Goal: Book appointment/travel/reservation

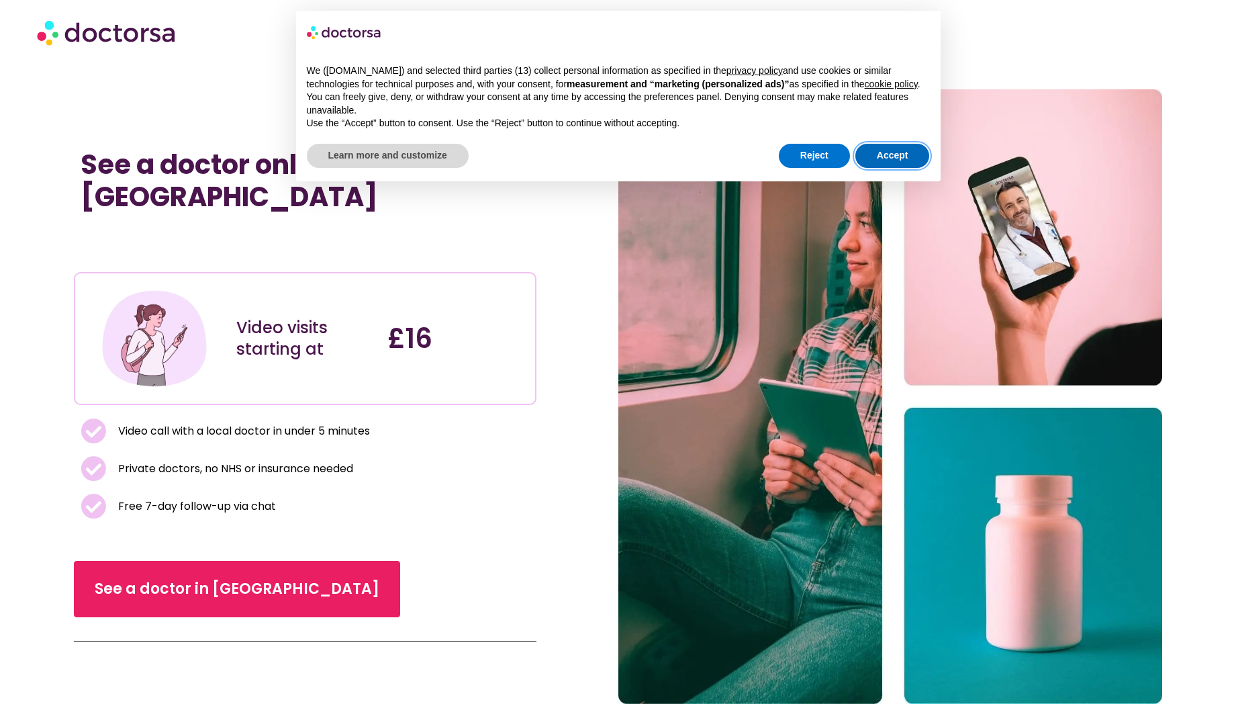
click at [888, 150] on button "Accept" at bounding box center [892, 156] width 75 height 24
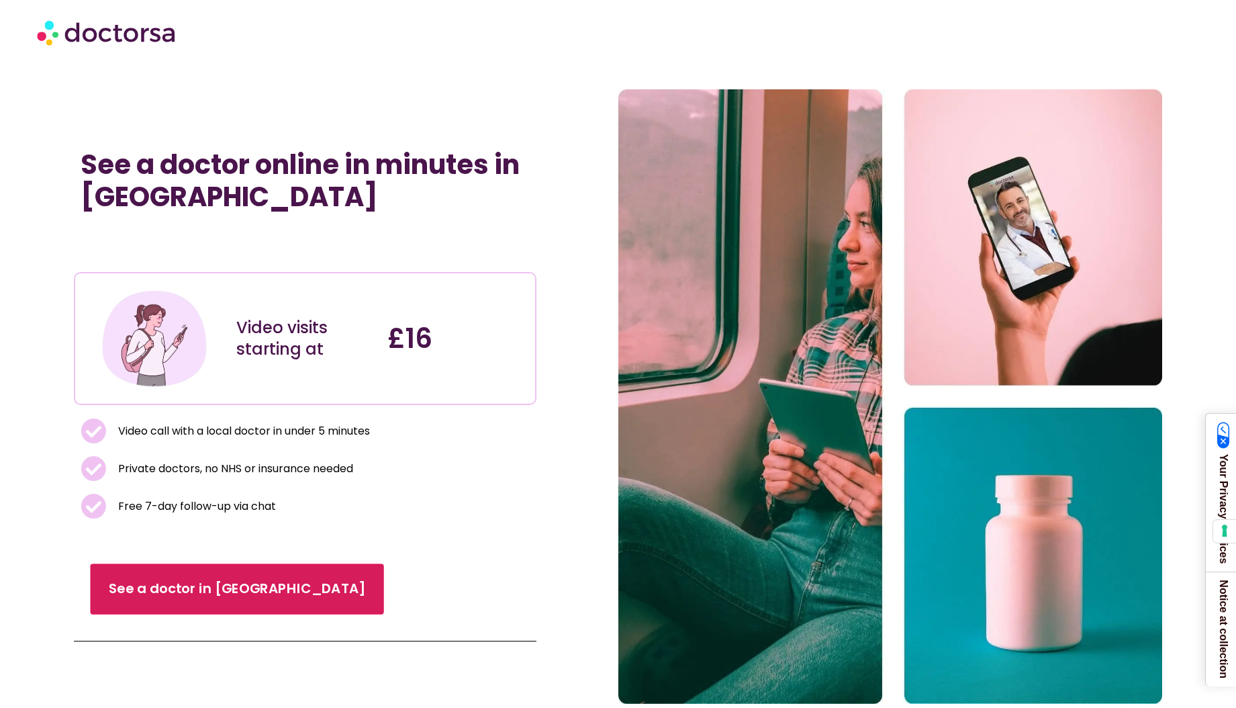
click at [170, 583] on span "See a doctor in UK" at bounding box center [237, 588] width 256 height 19
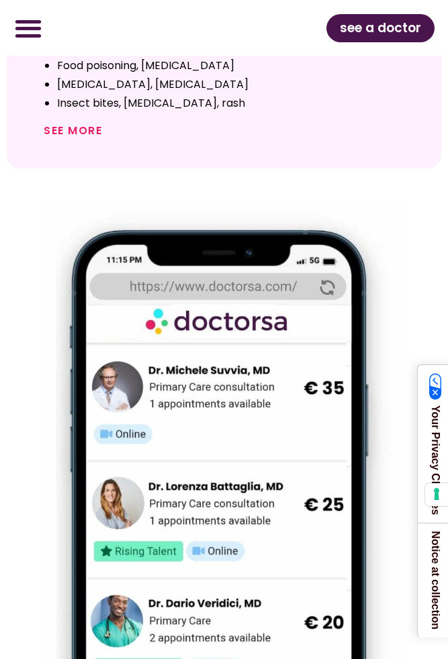
scroll to position [808, 0]
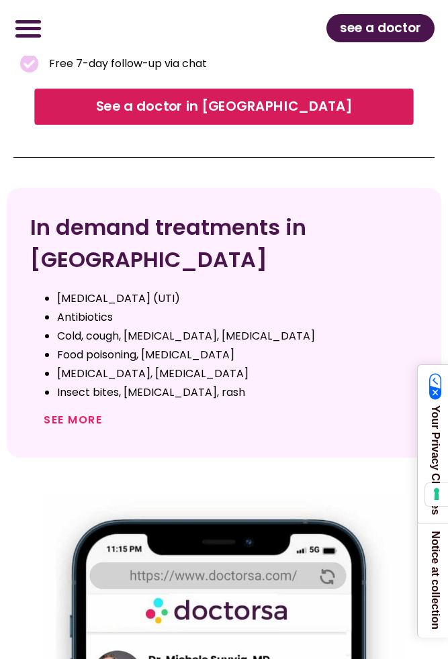
click at [245, 97] on span "See a doctor in [GEOGRAPHIC_DATA]" at bounding box center [224, 106] width 256 height 19
